Goal: Task Accomplishment & Management: Manage account settings

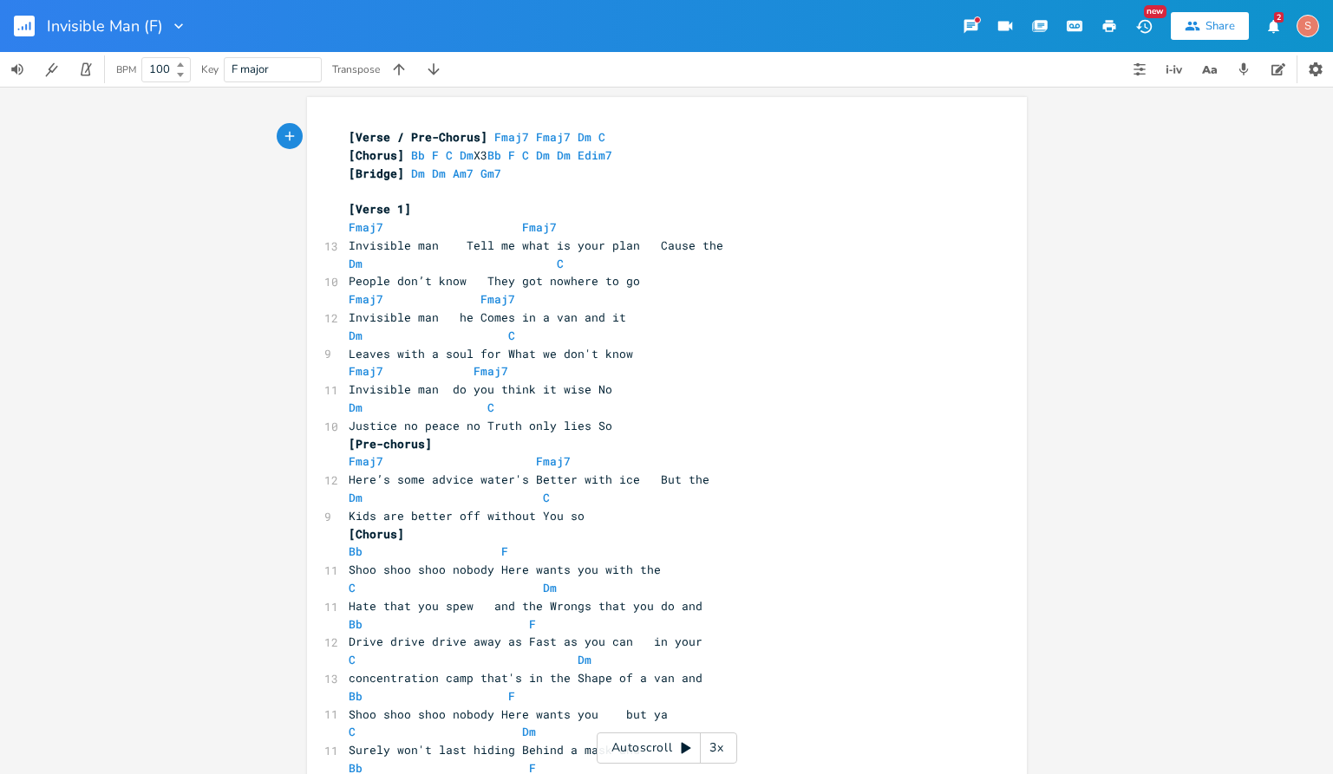
click at [21, 26] on rect "button" at bounding box center [24, 26] width 21 height 21
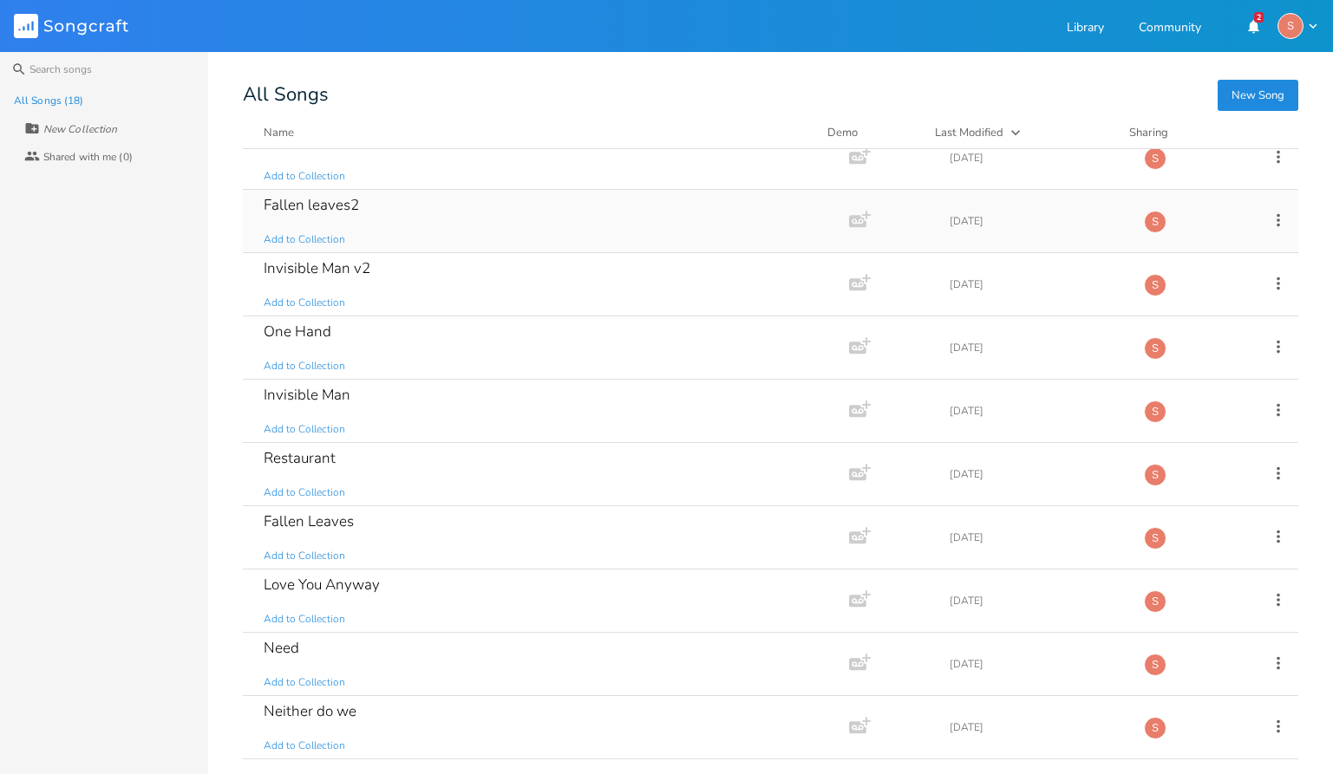
scroll to position [88, 0]
click at [398, 474] on div "Restaurant Add to Collection" at bounding box center [543, 471] width 558 height 62
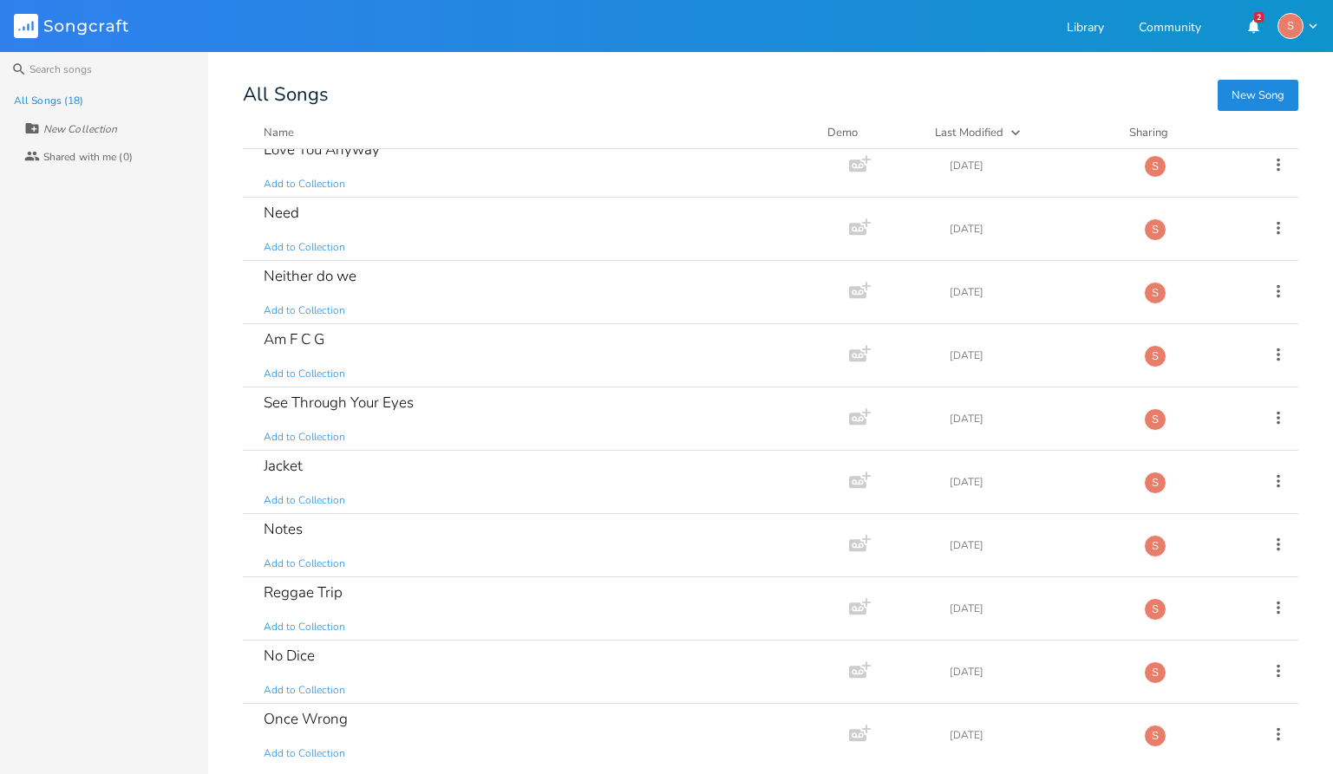
scroll to position [528, 0]
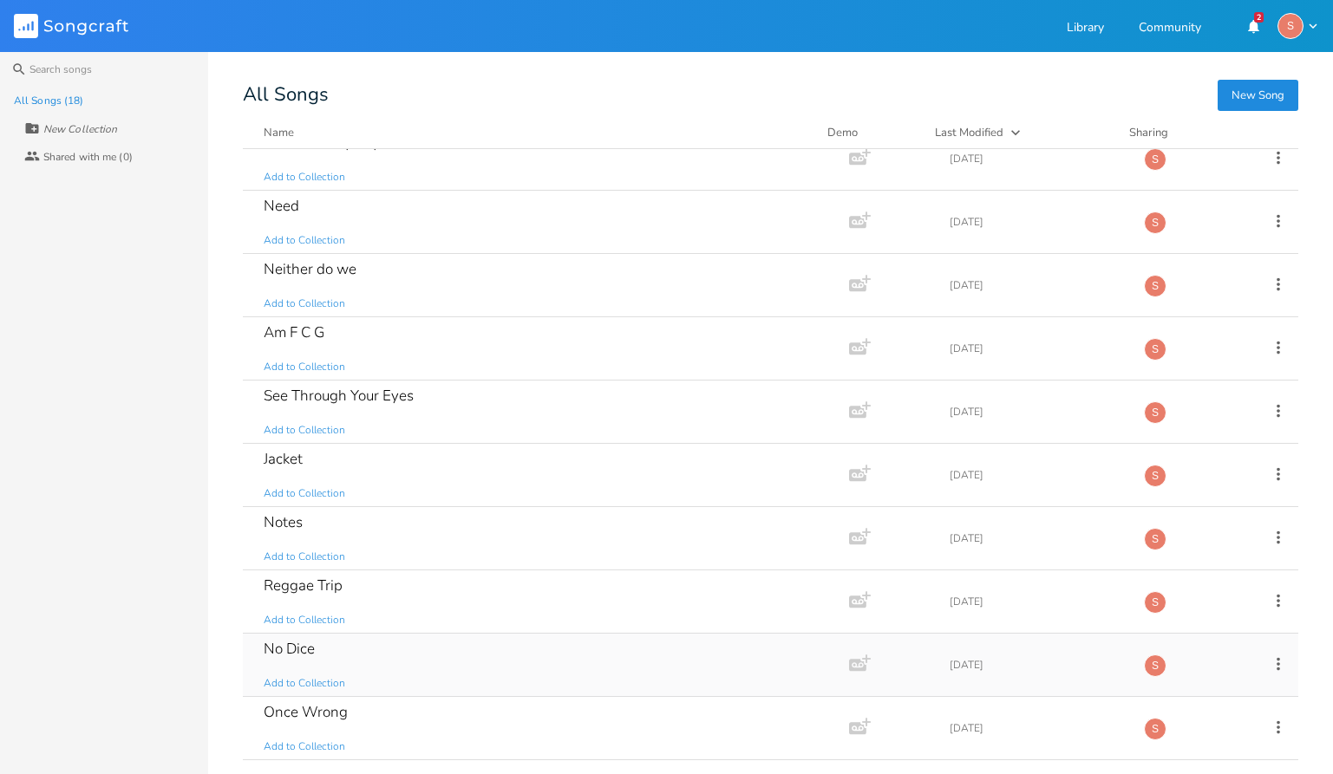
click at [430, 663] on div "No Dice Add to Collection" at bounding box center [543, 665] width 558 height 62
